Goal: Task Accomplishment & Management: Use online tool/utility

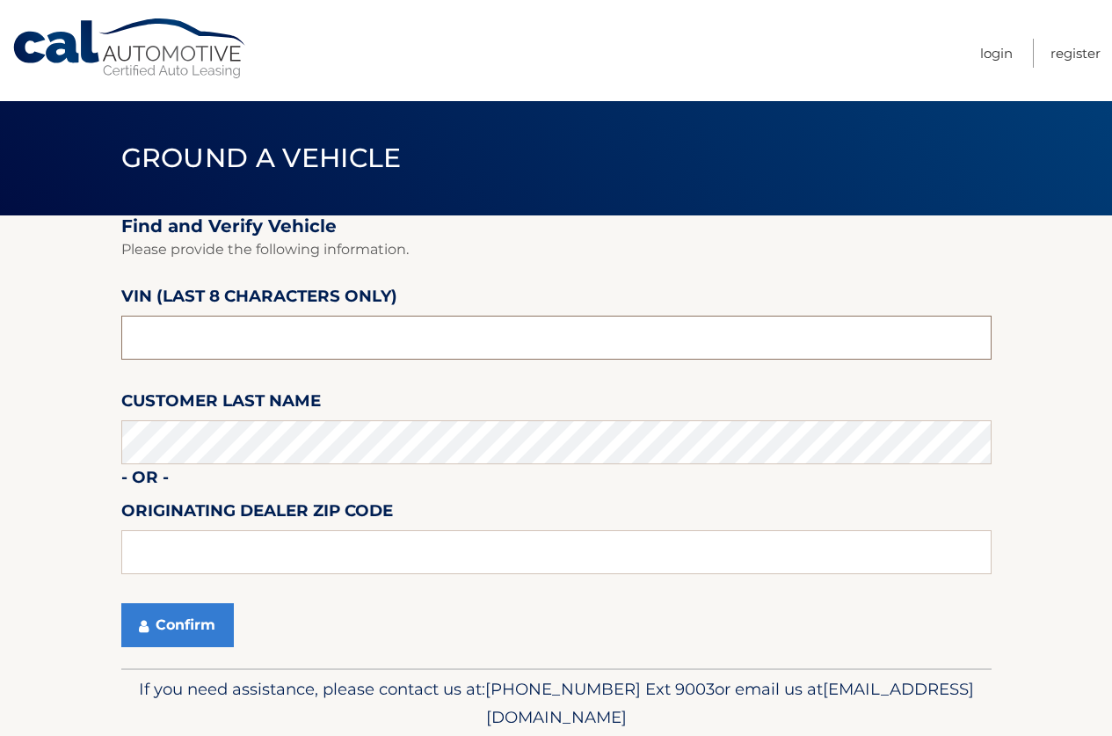
click at [267, 331] on input "text" at bounding box center [556, 338] width 870 height 44
type input "nn429019"
click at [200, 620] on button "Confirm" at bounding box center [177, 625] width 113 height 44
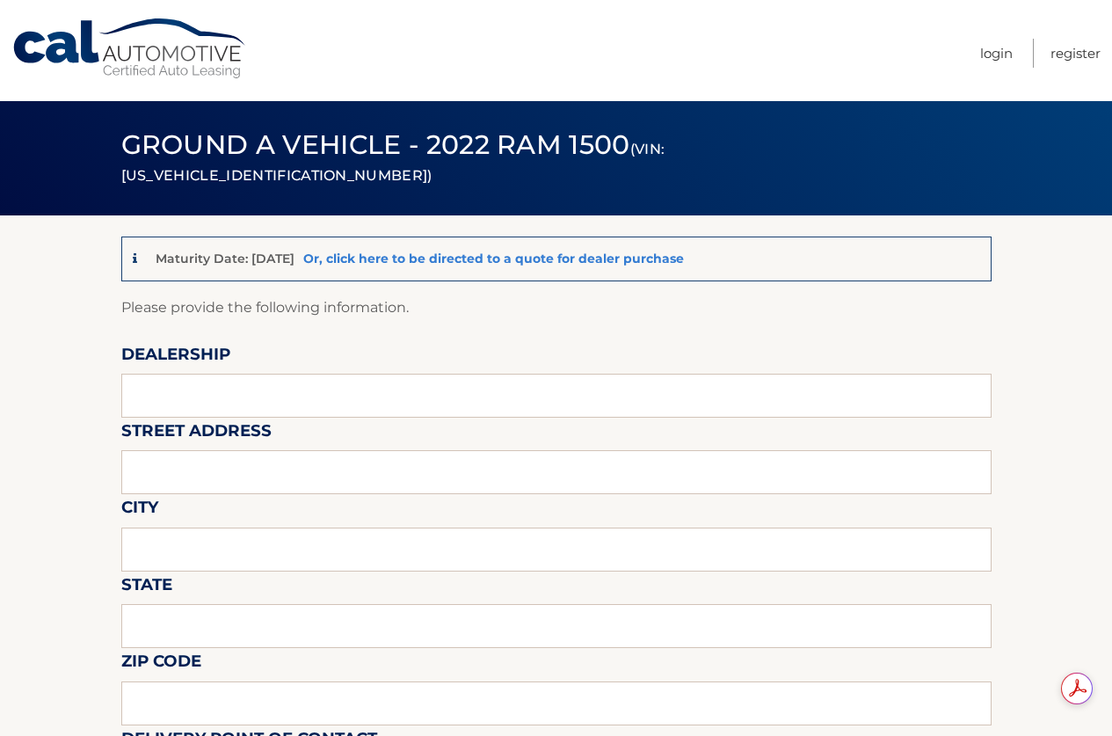
click at [484, 256] on link "Or, click here to be directed to a quote for dealer purchase" at bounding box center [493, 259] width 381 height 16
